Goal: Find specific page/section: Find specific page/section

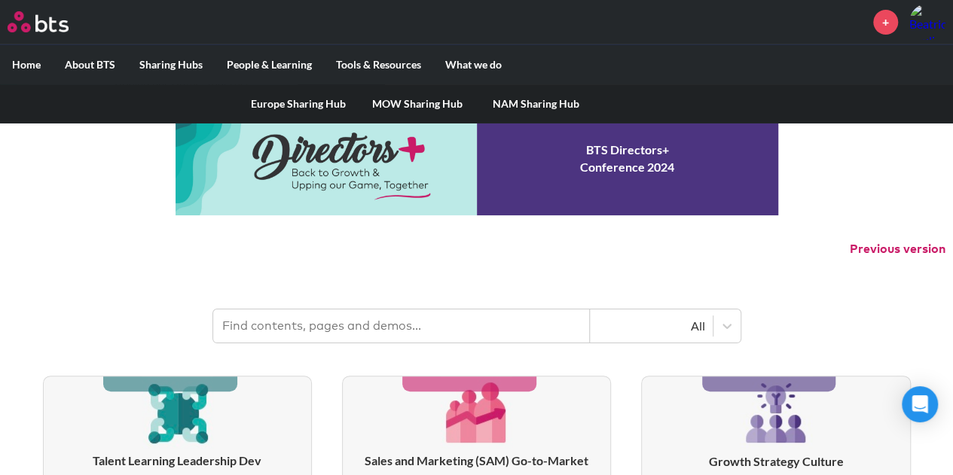
click at [283, 103] on link "Europe Sharing Hub" at bounding box center [298, 103] width 119 height 39
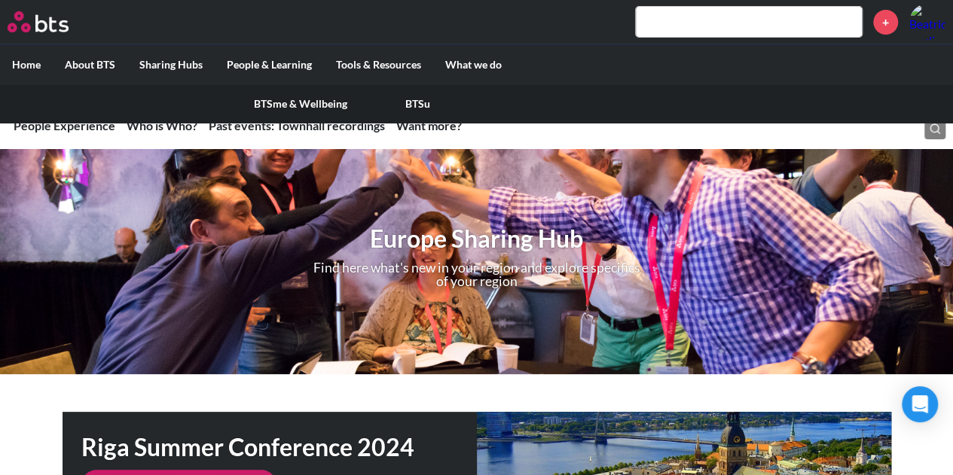
click at [410, 102] on link "BTSu" at bounding box center [418, 103] width 118 height 39
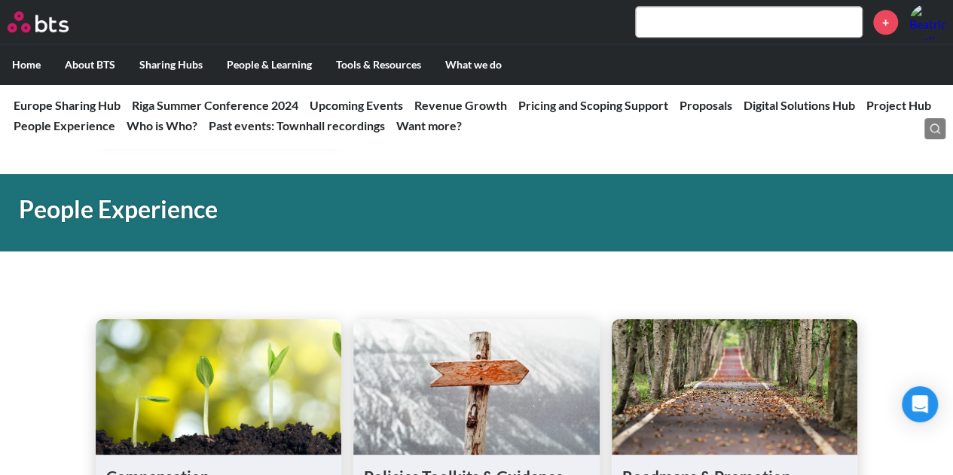
scroll to position [3437, 0]
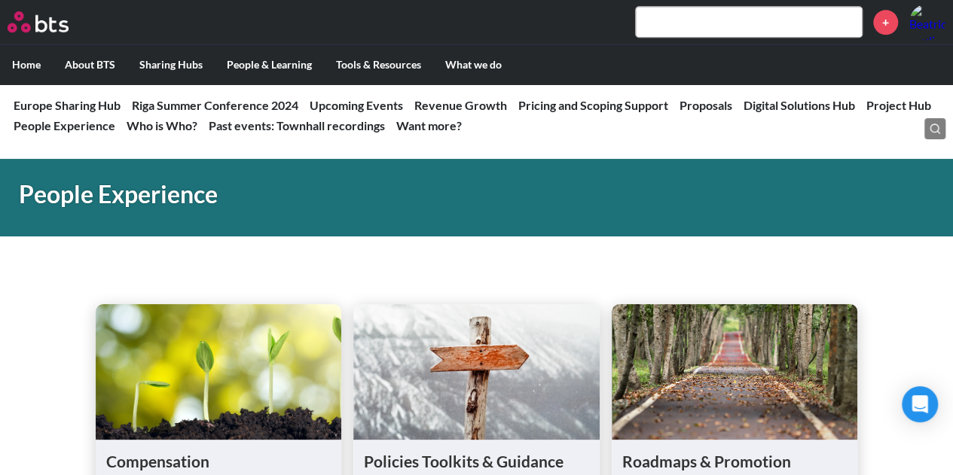
click at [721, 430] on figure at bounding box center [735, 372] width 246 height 136
click at [704, 457] on h1 "Roadmaps & Promotion" at bounding box center [734, 462] width 225 height 22
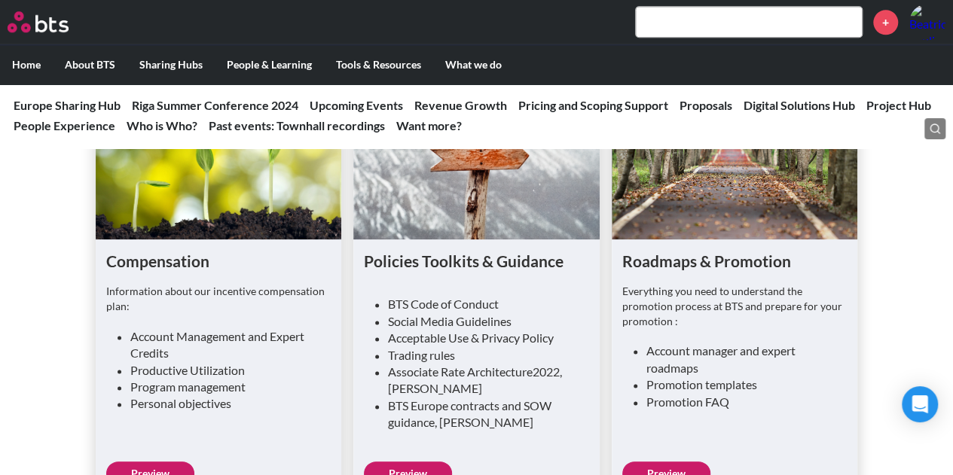
scroll to position [3661, 0]
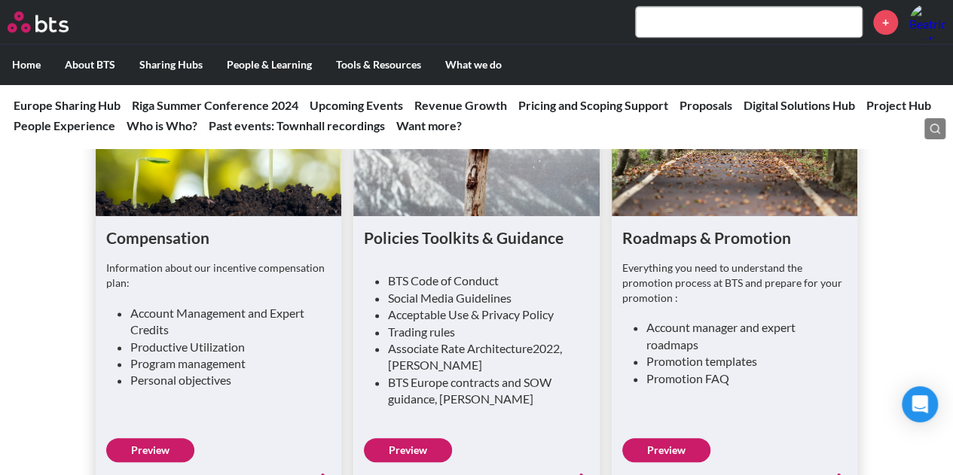
click at [672, 449] on link "Preview" at bounding box center [666, 451] width 88 height 24
click at [680, 449] on link "Preview" at bounding box center [666, 451] width 88 height 24
